Goal: Task Accomplishment & Management: Manage account settings

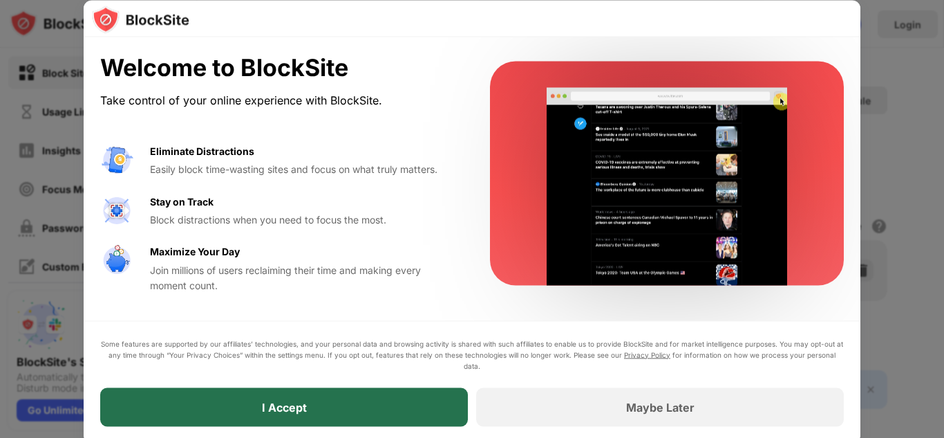
click at [407, 402] on div "I Accept" at bounding box center [284, 406] width 368 height 39
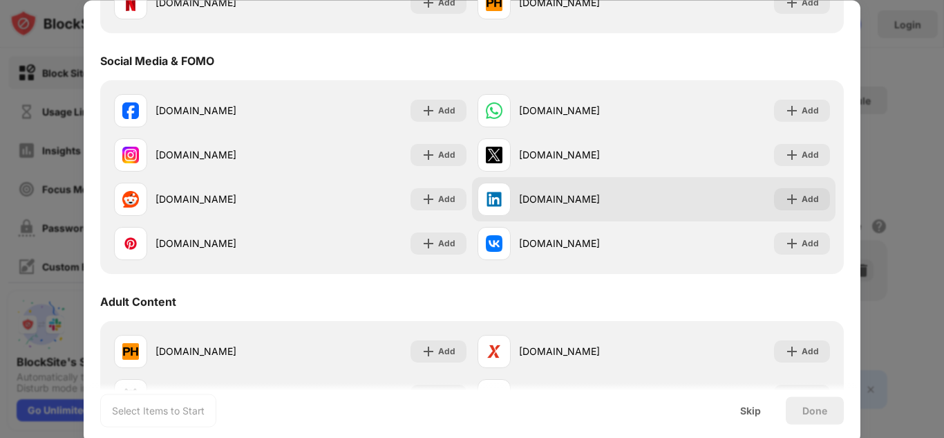
scroll to position [69, 0]
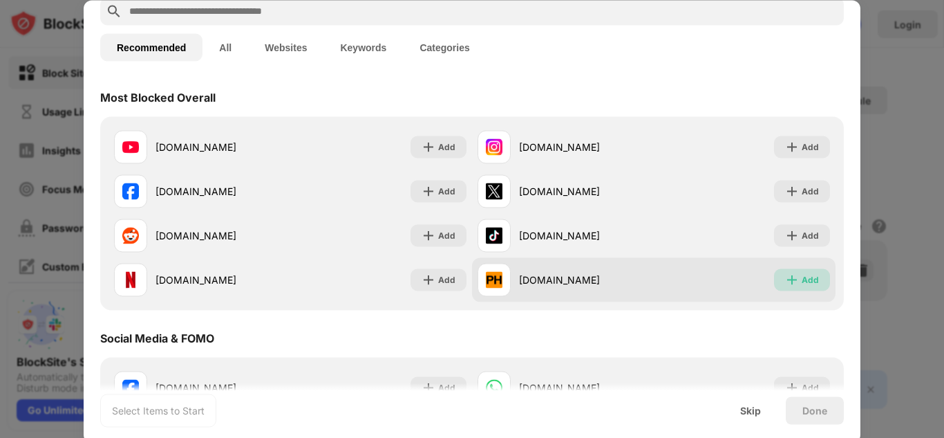
click at [785, 281] on img at bounding box center [792, 279] width 14 height 14
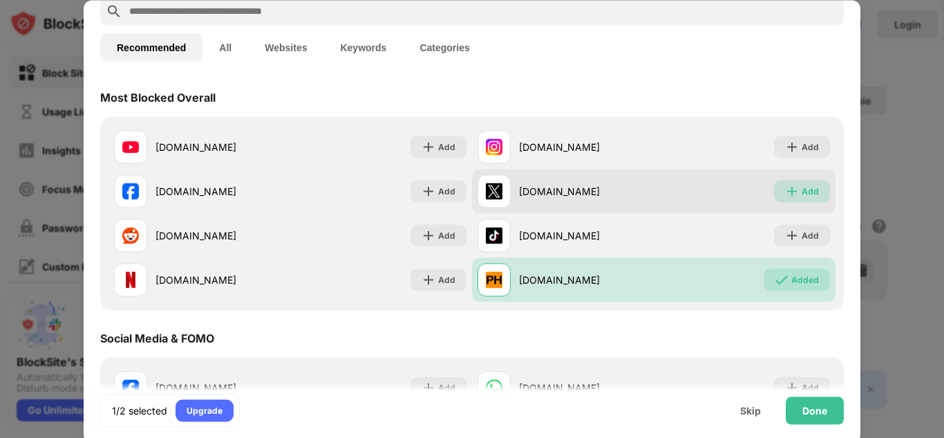
click at [785, 194] on img at bounding box center [792, 191] width 14 height 14
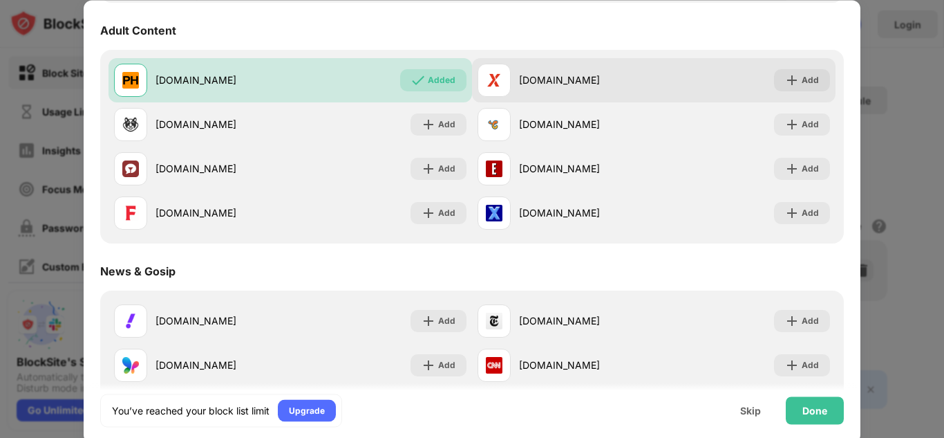
scroll to position [622, 0]
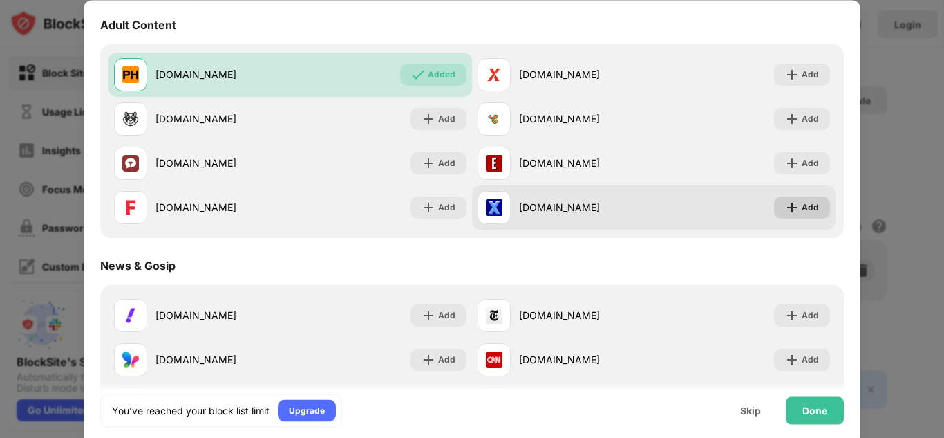
click at [787, 206] on img at bounding box center [792, 207] width 14 height 14
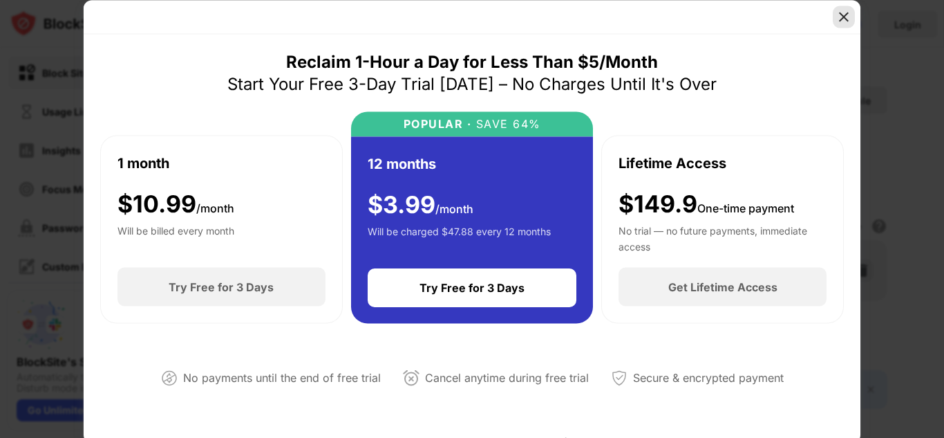
click at [834, 18] on div at bounding box center [844, 17] width 22 height 22
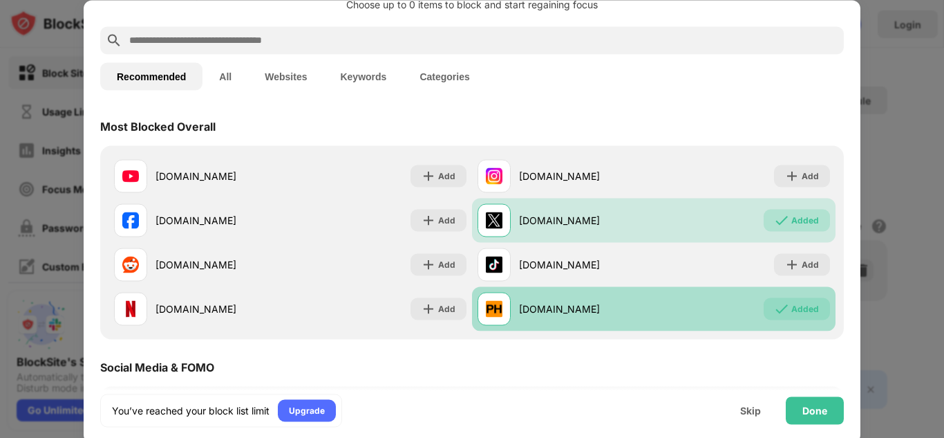
scroll to position [138, 0]
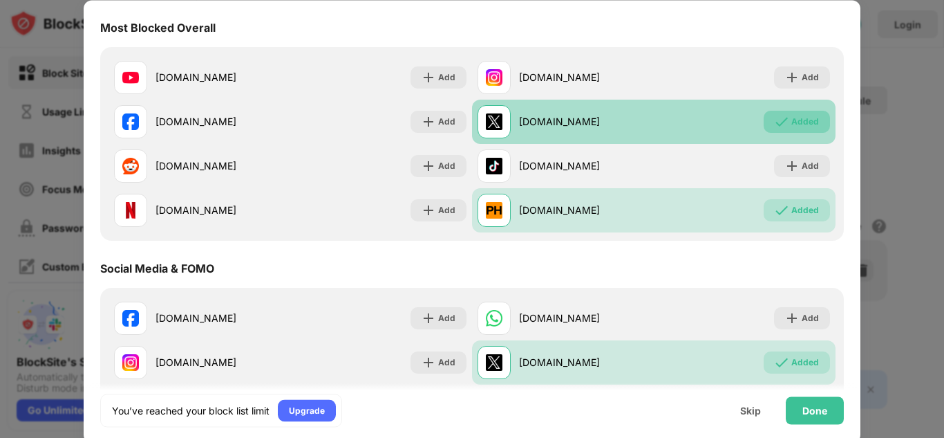
click at [792, 127] on div "Added" at bounding box center [806, 122] width 28 height 14
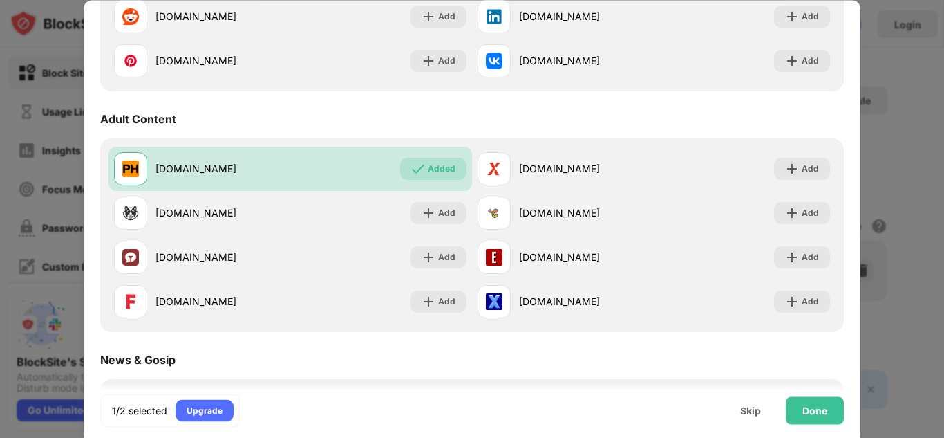
scroll to position [553, 0]
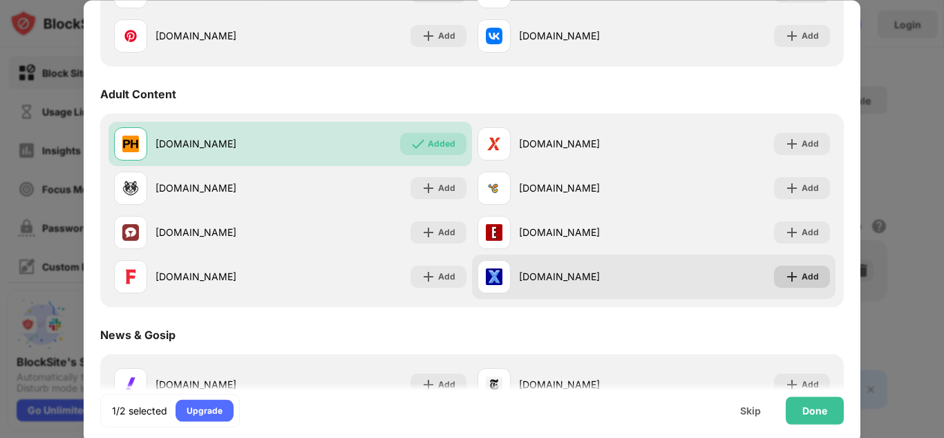
click at [802, 272] on div "Add" at bounding box center [810, 277] width 17 height 14
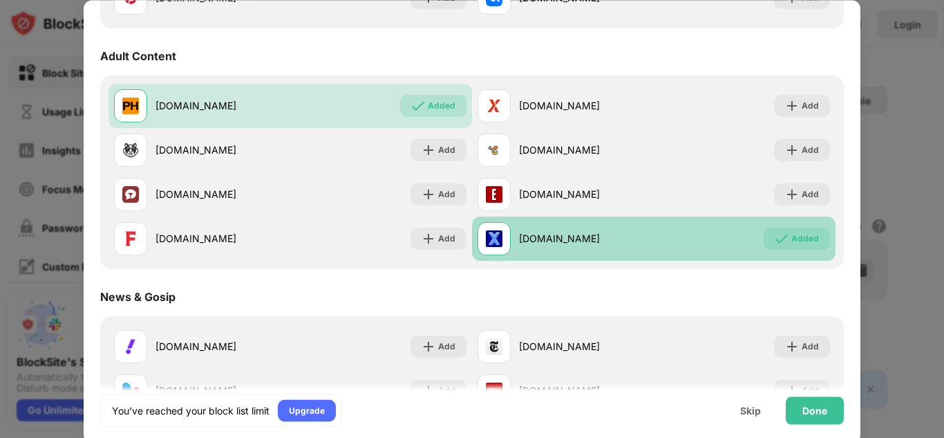
scroll to position [622, 0]
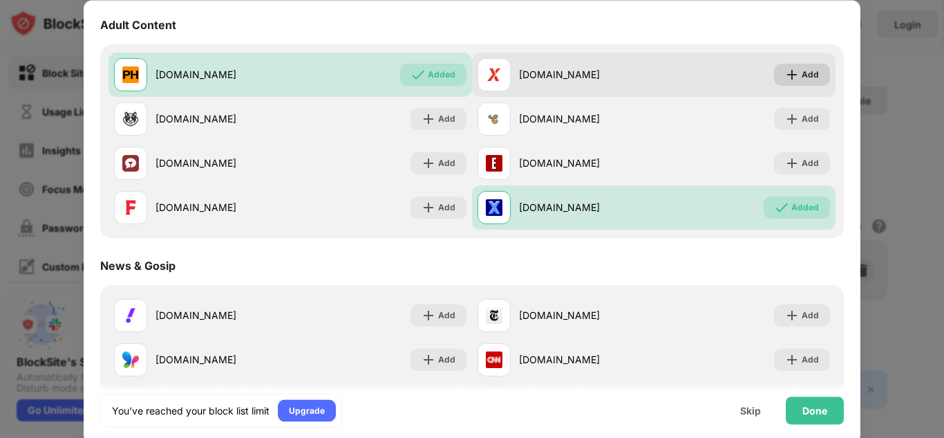
click at [802, 75] on div "Add" at bounding box center [810, 75] width 17 height 14
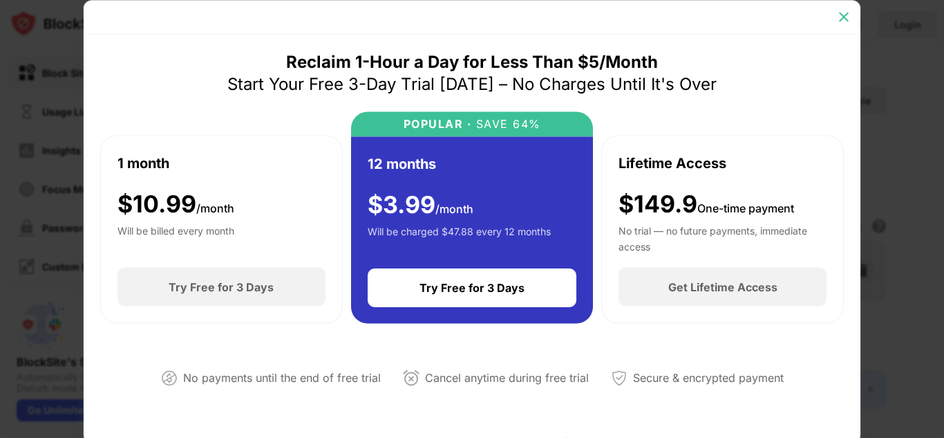
click at [850, 17] on img at bounding box center [844, 17] width 14 height 14
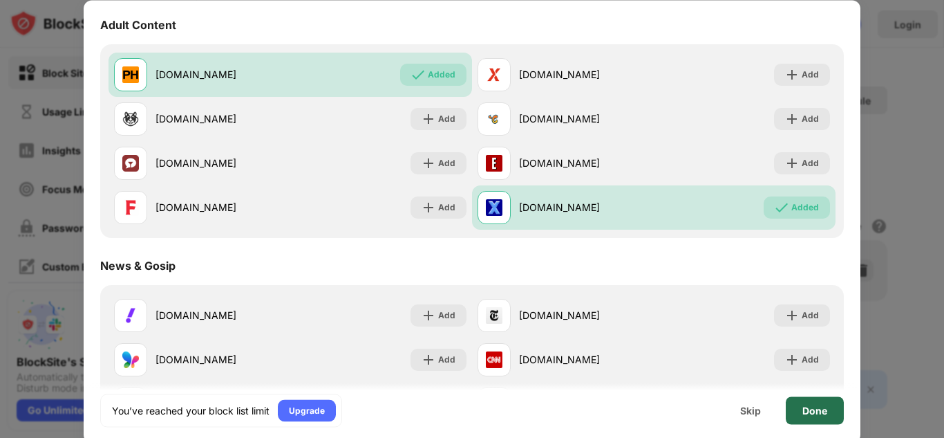
click at [797, 409] on div "Done" at bounding box center [815, 410] width 58 height 28
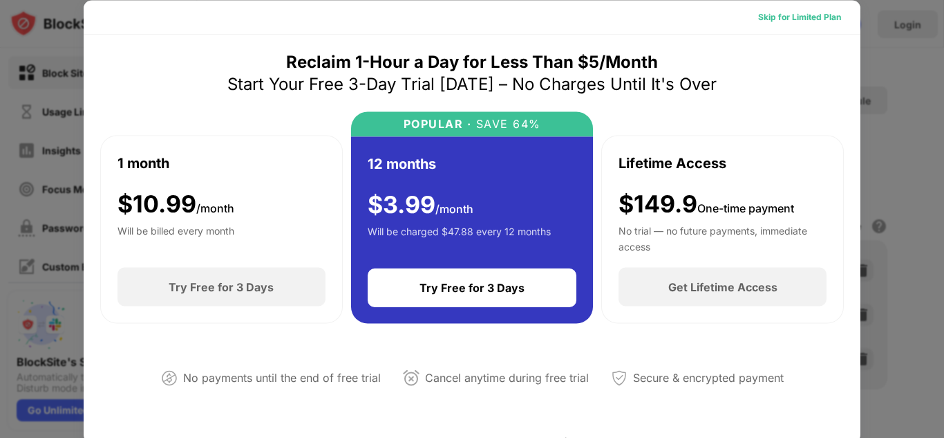
click at [807, 16] on div "Skip for Limited Plan" at bounding box center [799, 17] width 83 height 14
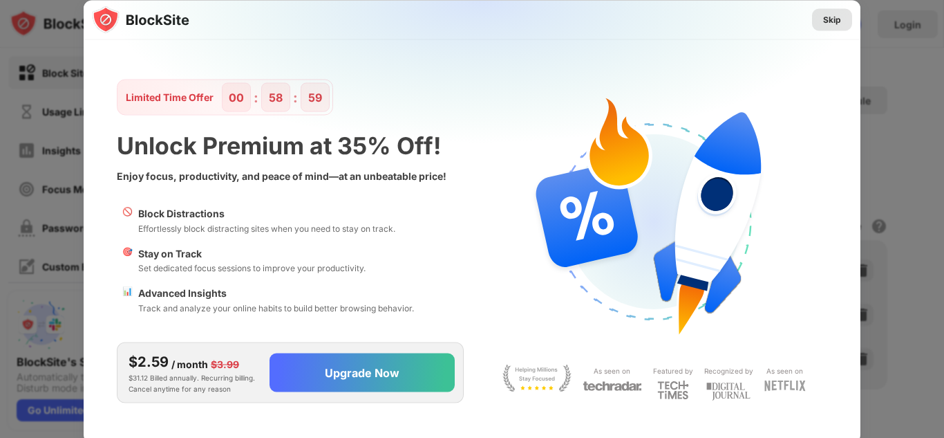
click at [834, 21] on div "Skip" at bounding box center [832, 19] width 18 height 14
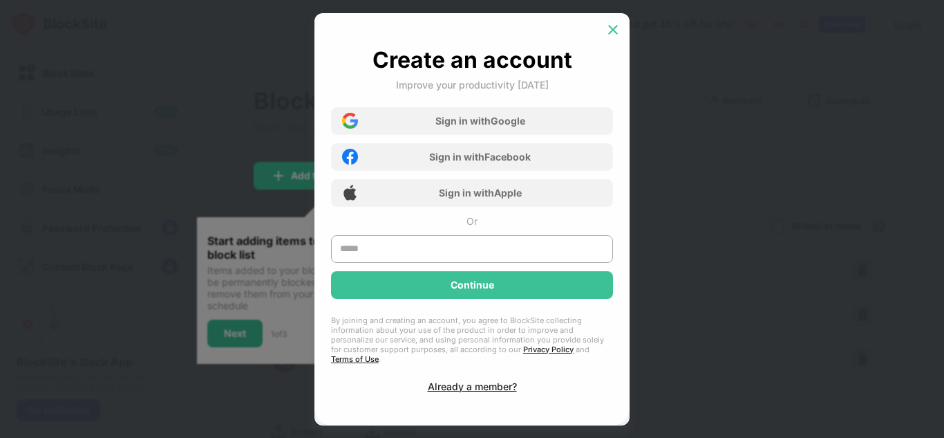
click at [610, 32] on img at bounding box center [613, 30] width 14 height 14
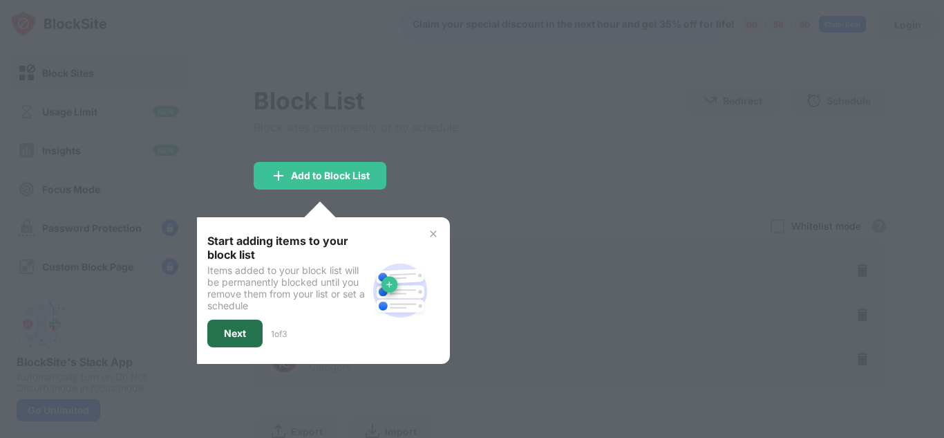
click at [224, 335] on div "Next" at bounding box center [235, 333] width 22 height 11
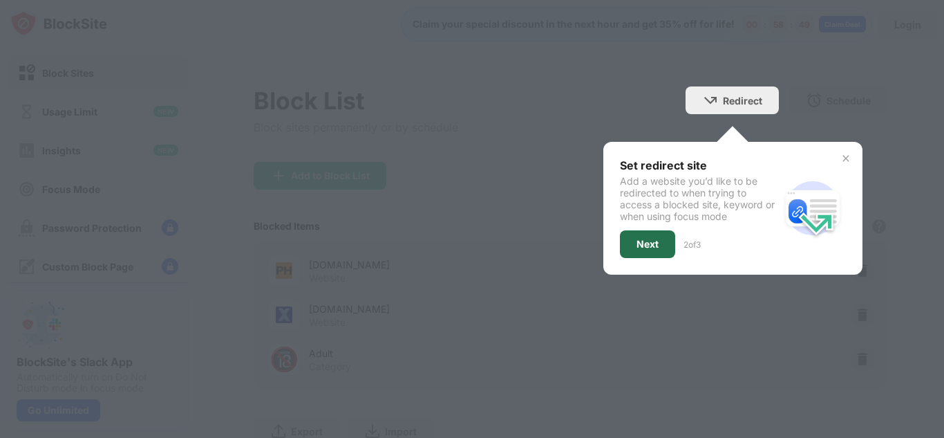
click at [642, 254] on div "Next" at bounding box center [647, 244] width 55 height 28
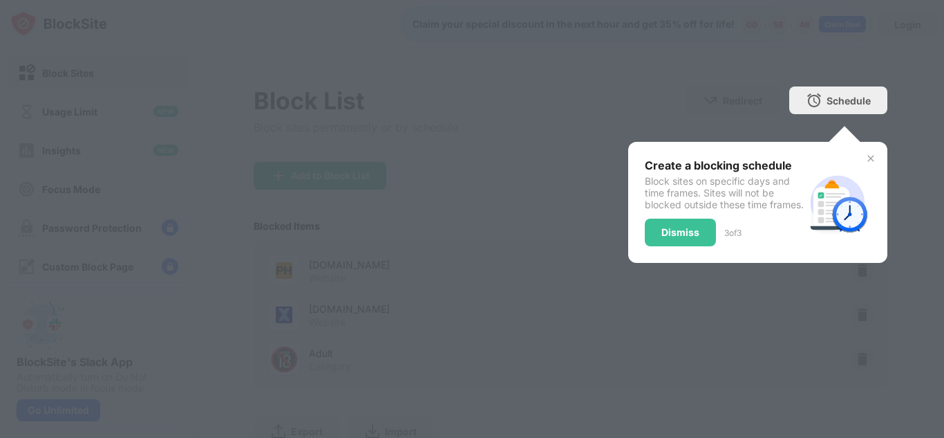
click at [866, 160] on img at bounding box center [871, 158] width 11 height 11
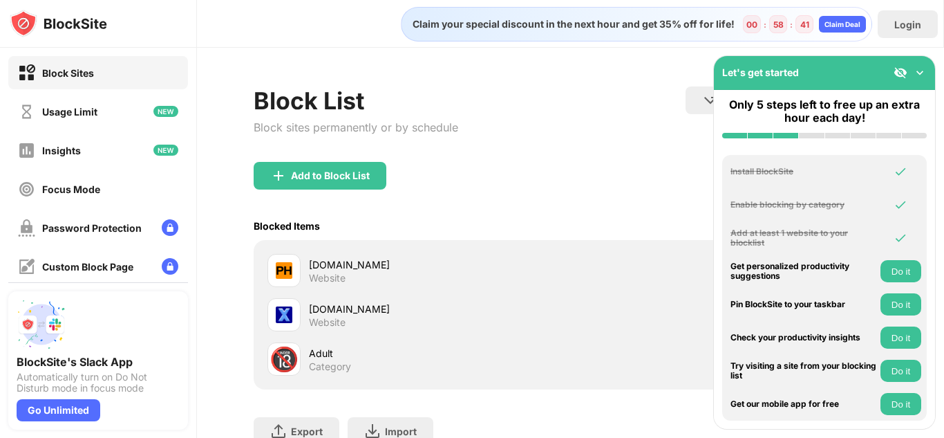
click at [922, 70] on img at bounding box center [920, 73] width 14 height 14
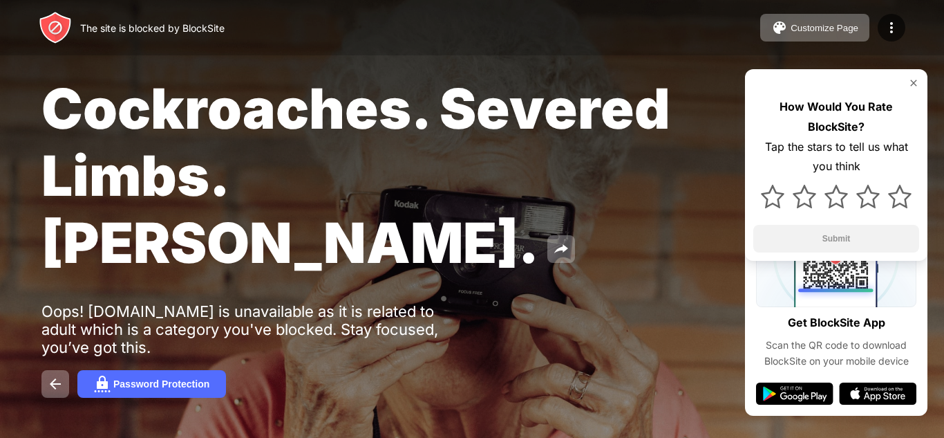
drag, startPoint x: 914, startPoint y: 80, endPoint x: 896, endPoint y: 79, distance: 18.0
click at [914, 81] on img at bounding box center [913, 82] width 11 height 11
